Goal: Register for event/course

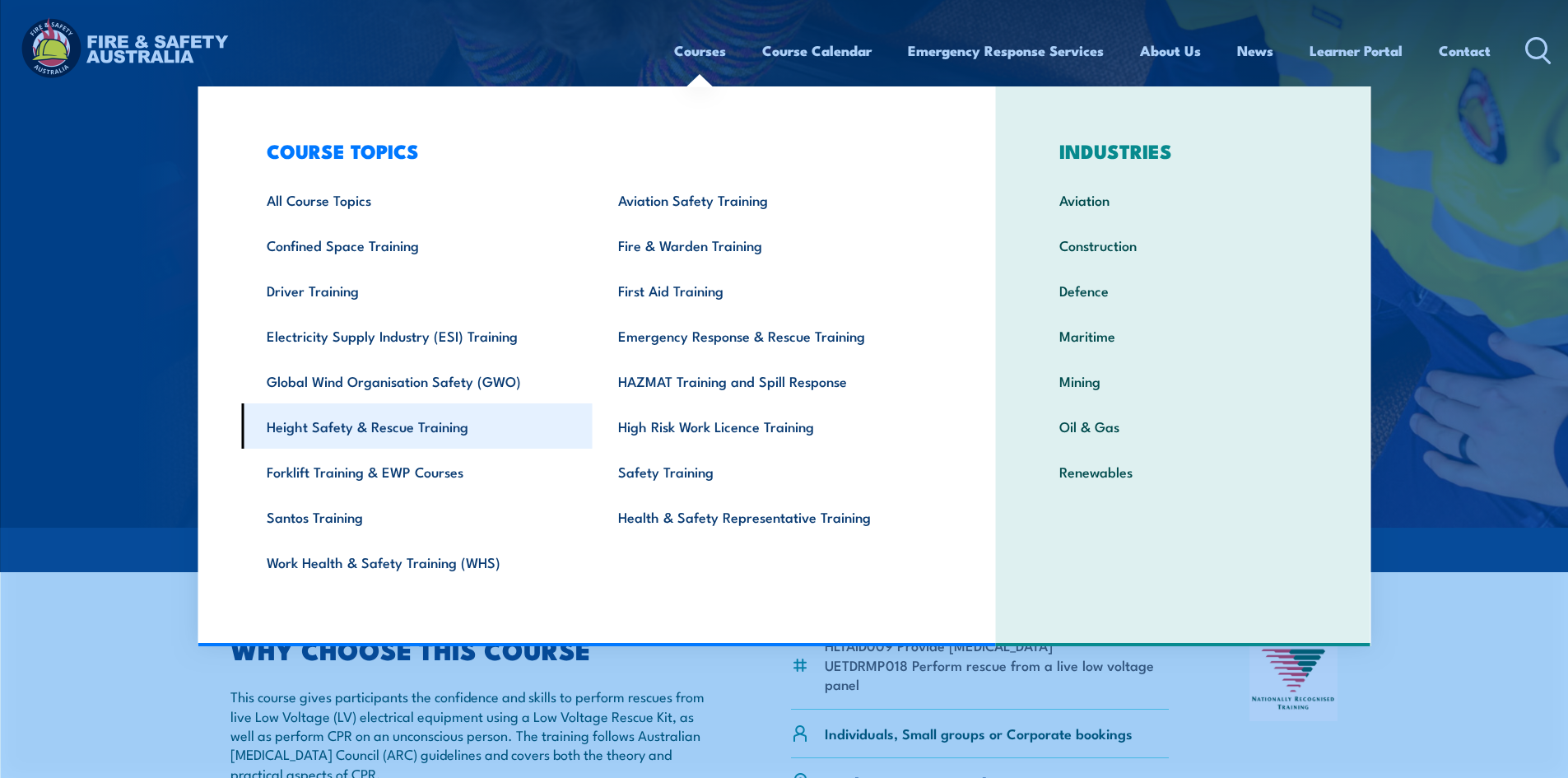
click at [428, 431] on link "Height Safety & Rescue Training" at bounding box center [416, 426] width 352 height 46
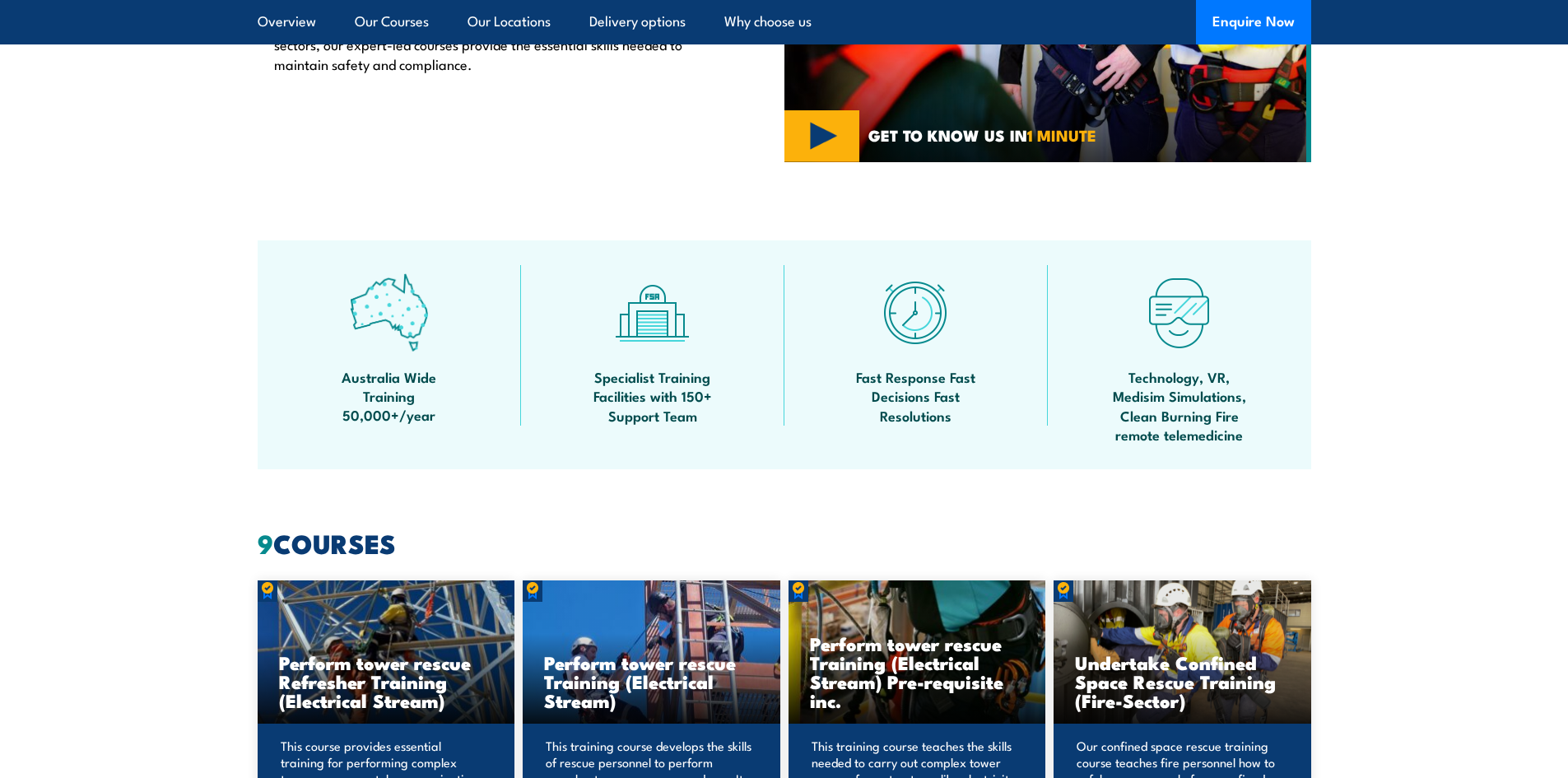
scroll to position [822, 0]
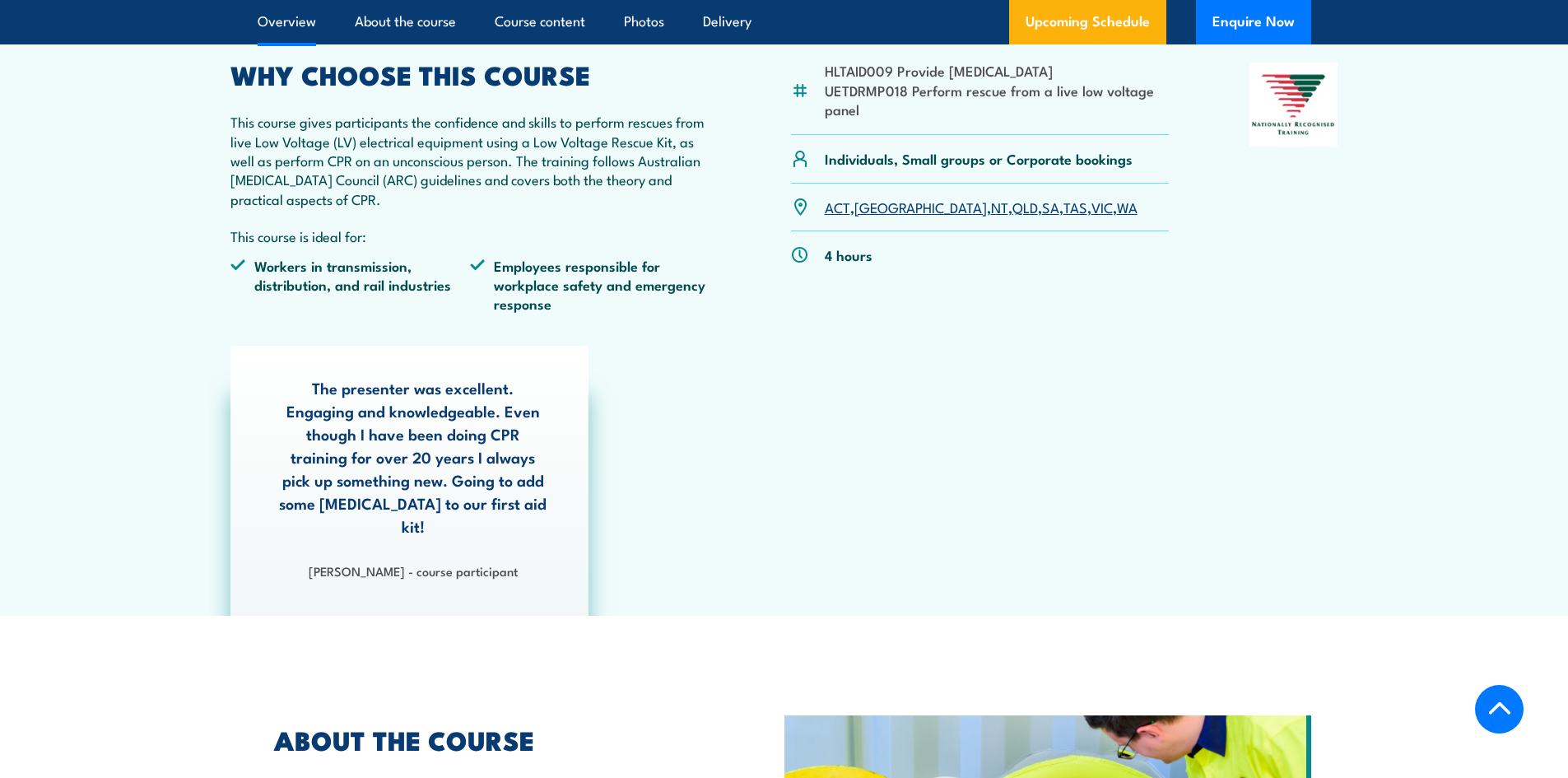
scroll to position [576, 0]
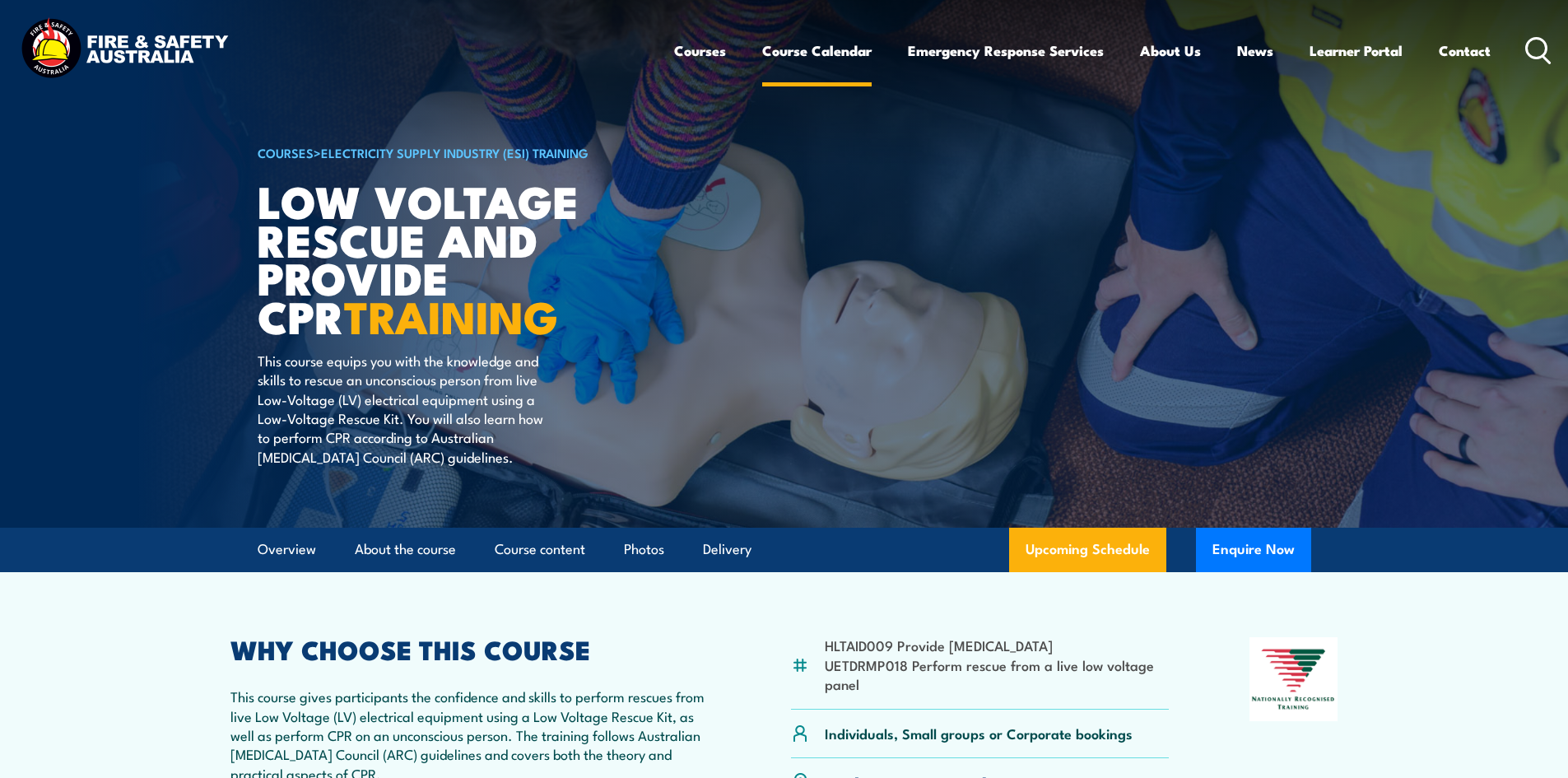
click at [819, 49] on link "Course Calendar" at bounding box center [817, 50] width 109 height 44
